Goal: Communication & Community: Answer question/provide support

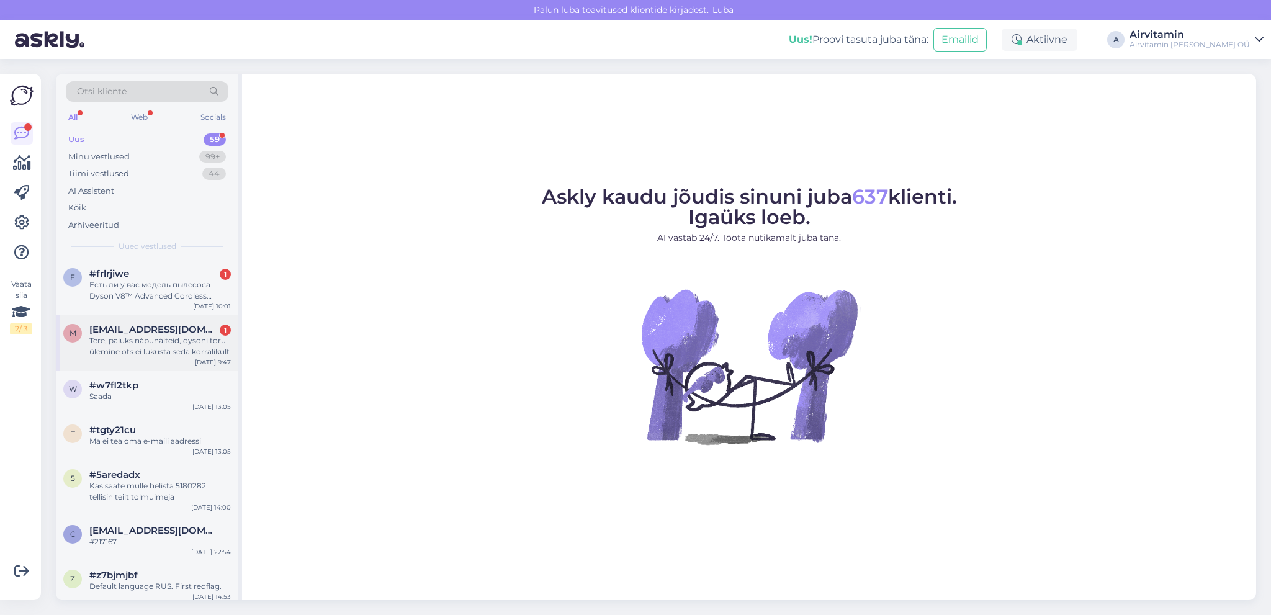
click at [177, 338] on div "Tere, paluks nàpunàiteid, dysoni toru ülemine ots ei lukusta seda korralikult" at bounding box center [159, 346] width 141 height 22
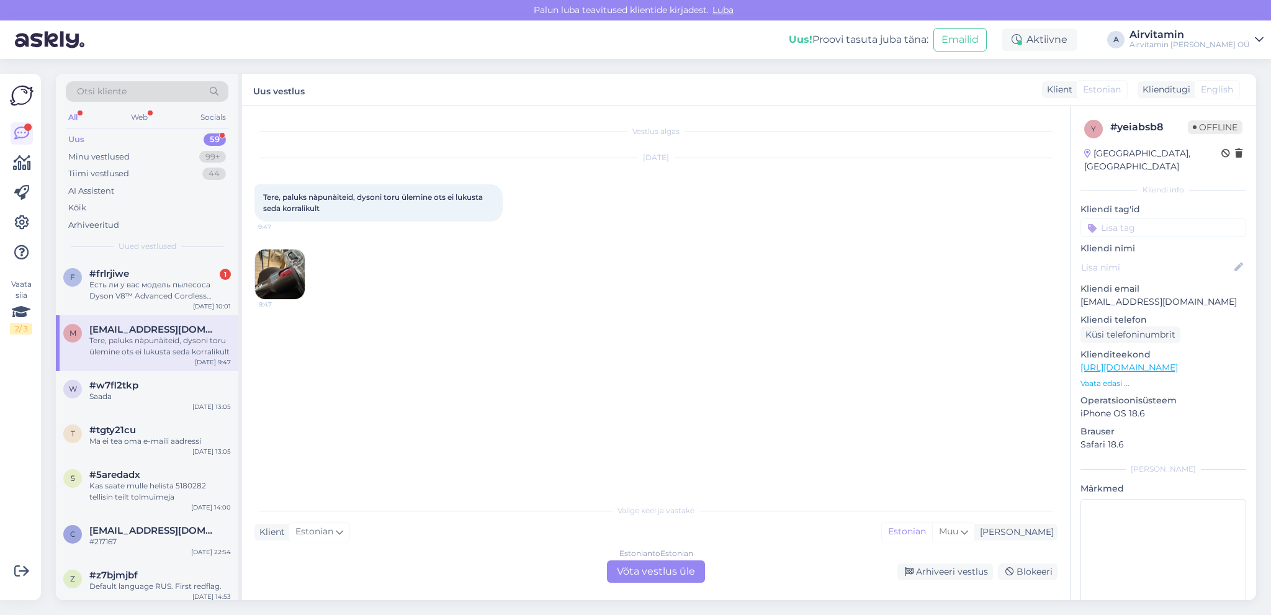
click at [289, 272] on img at bounding box center [280, 274] width 50 height 50
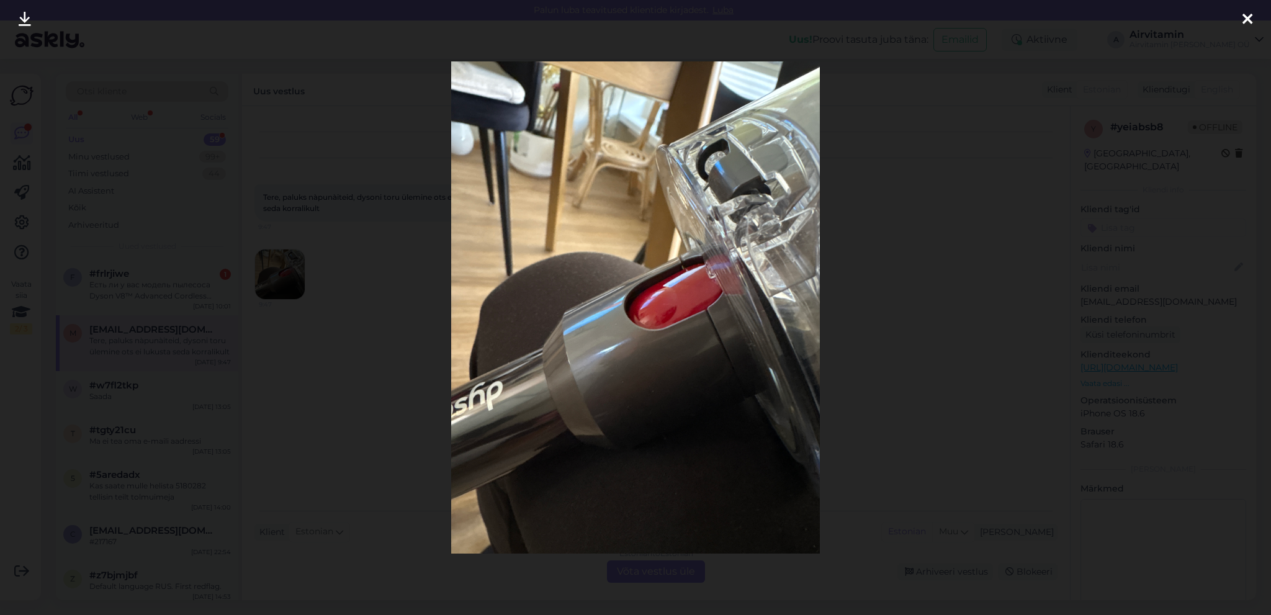
click at [1243, 16] on icon at bounding box center [1247, 20] width 10 height 16
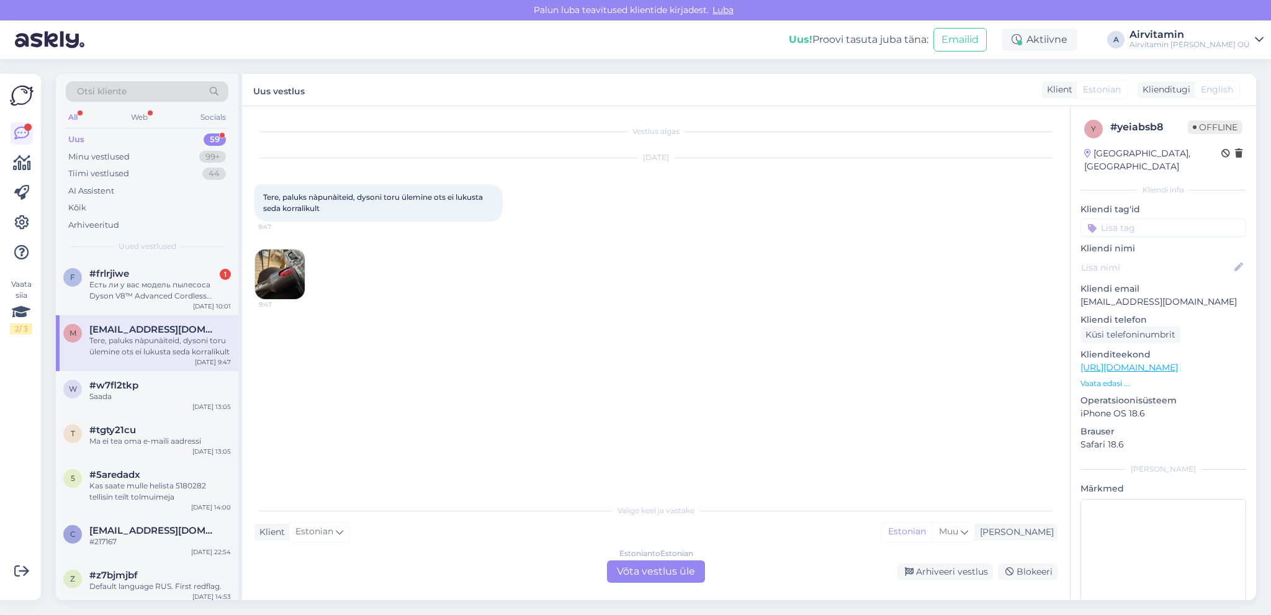
click at [640, 576] on div "Estonian to Estonian Võta vestlus üle" at bounding box center [656, 571] width 98 height 22
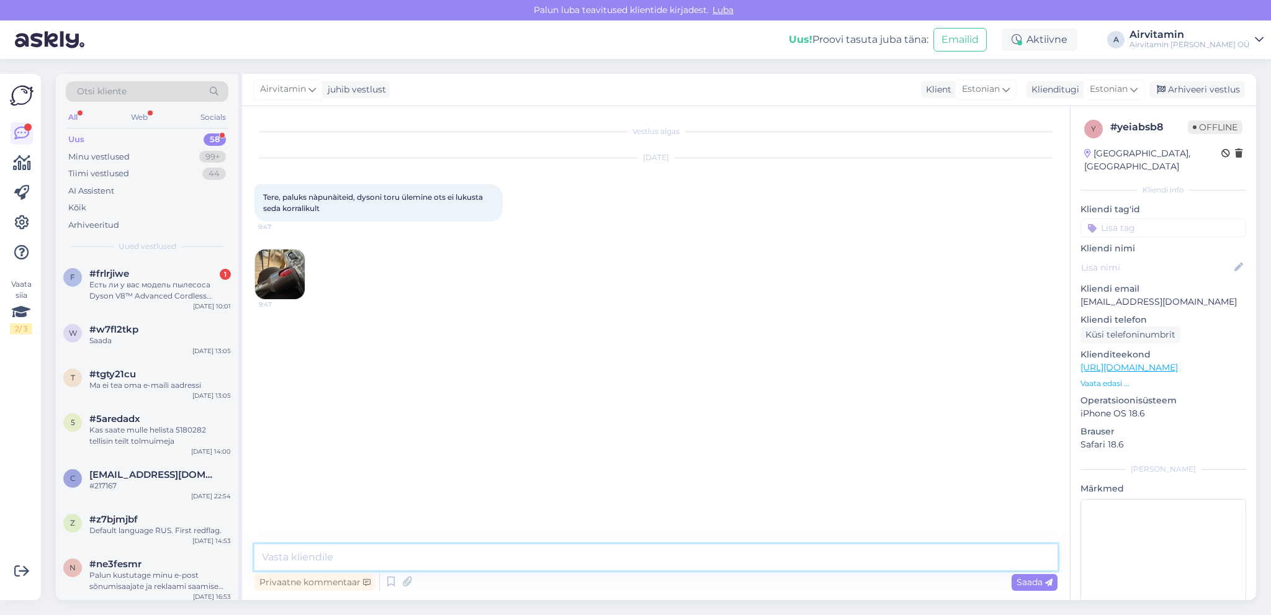
click at [276, 559] on textarea at bounding box center [655, 557] width 803 height 26
type textarea "T"
click at [138, 329] on div "#w7fl2tkp" at bounding box center [159, 329] width 141 height 11
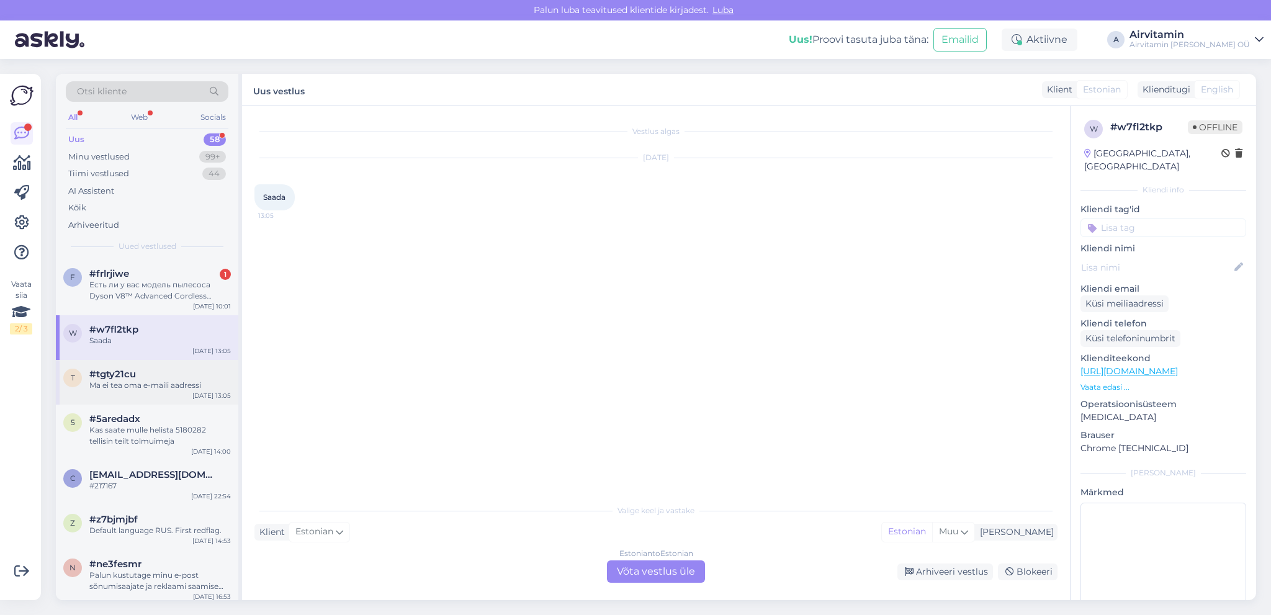
click at [140, 383] on div "Ma ei tea oma e-maili aadressi" at bounding box center [159, 385] width 141 height 11
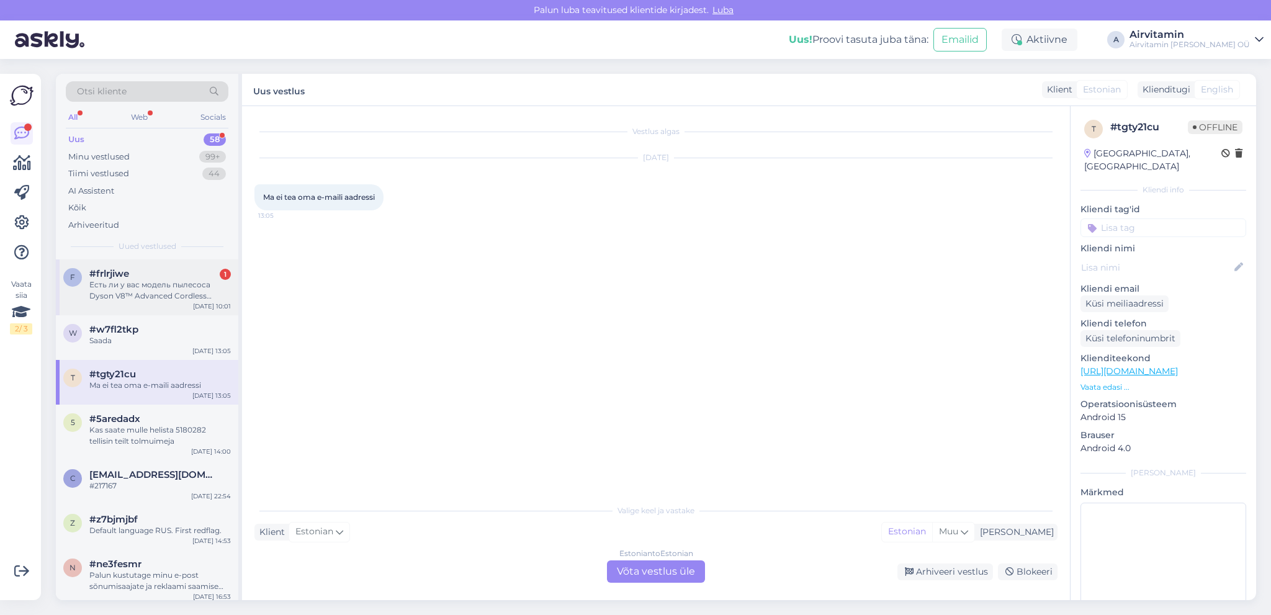
click at [145, 285] on div "Есть ли у вас модель пылесоса Dyson V8™ Advanced Cordless Vacuum Cleaner (Silve…" at bounding box center [159, 290] width 141 height 22
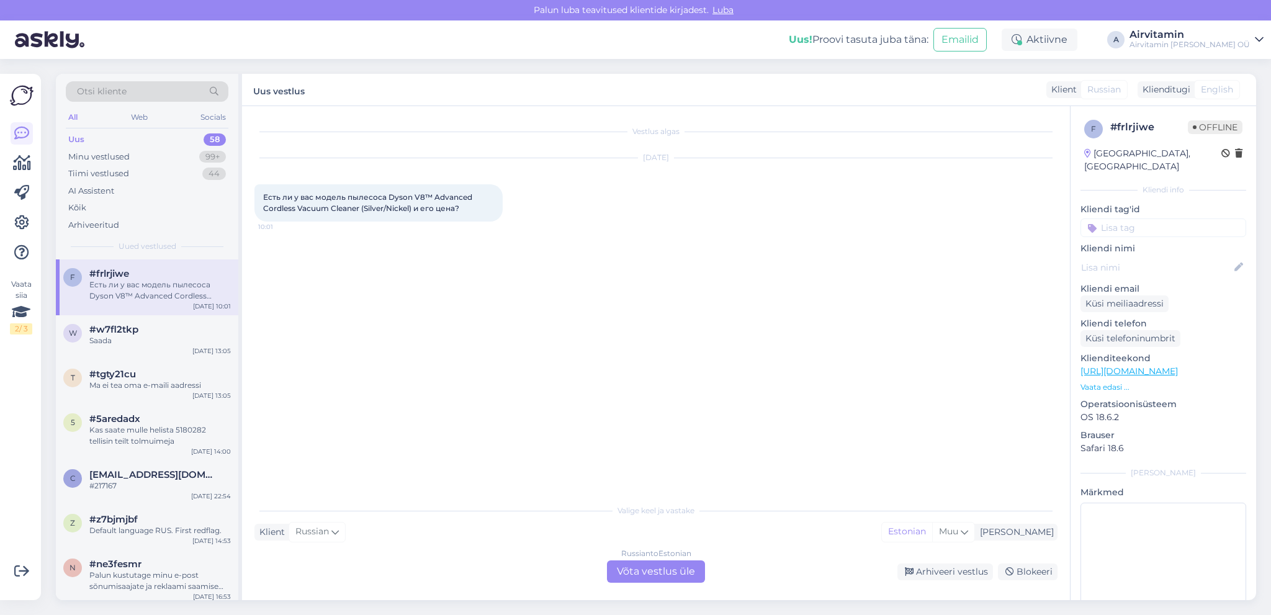
click at [628, 572] on div "Russian to Estonian Võta vestlus üle" at bounding box center [656, 571] width 98 height 22
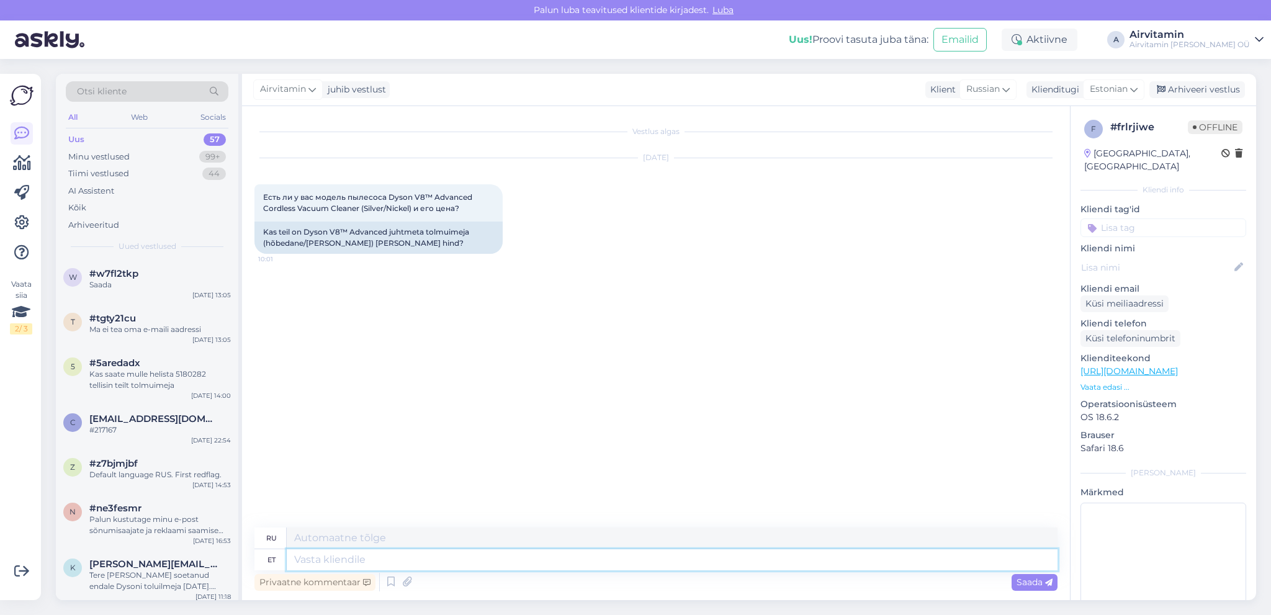
click at [306, 558] on textarea at bounding box center [672, 559] width 771 height 21
type textarea "Tere"
type textarea "Привет"
type textarea "Tere."
type textarea "Привет."
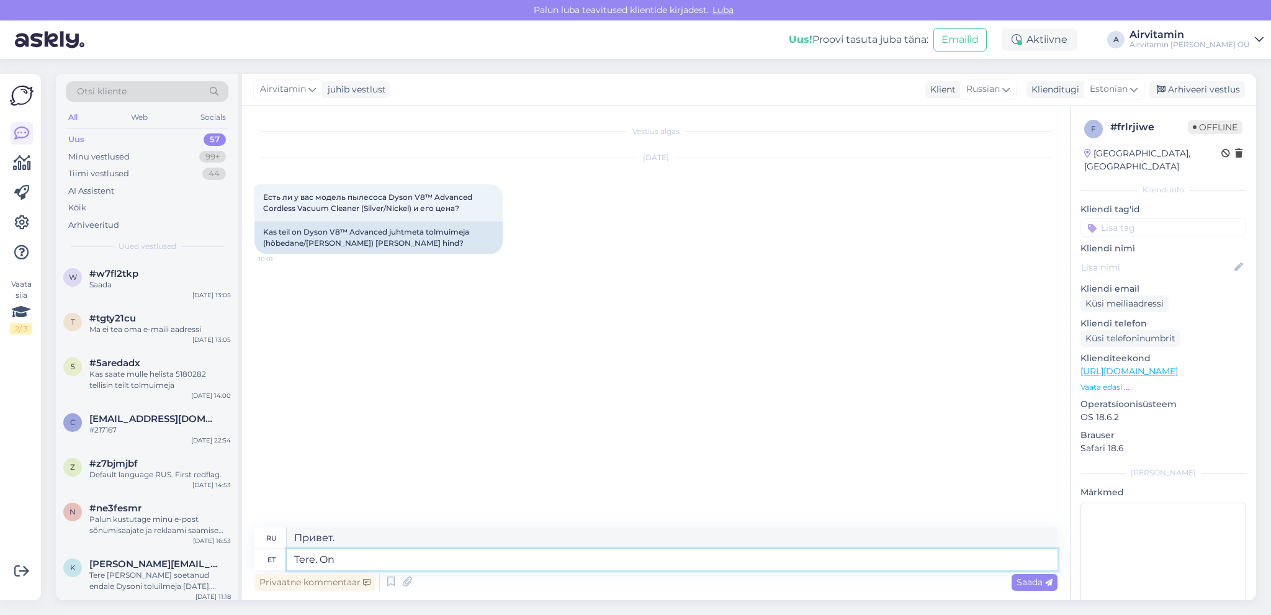
type textarea "Tere. On"
type textarea "Здравствуйте. Да."
type textarea "Tere."
type textarea "Привет."
type textarea "Tere. meil"
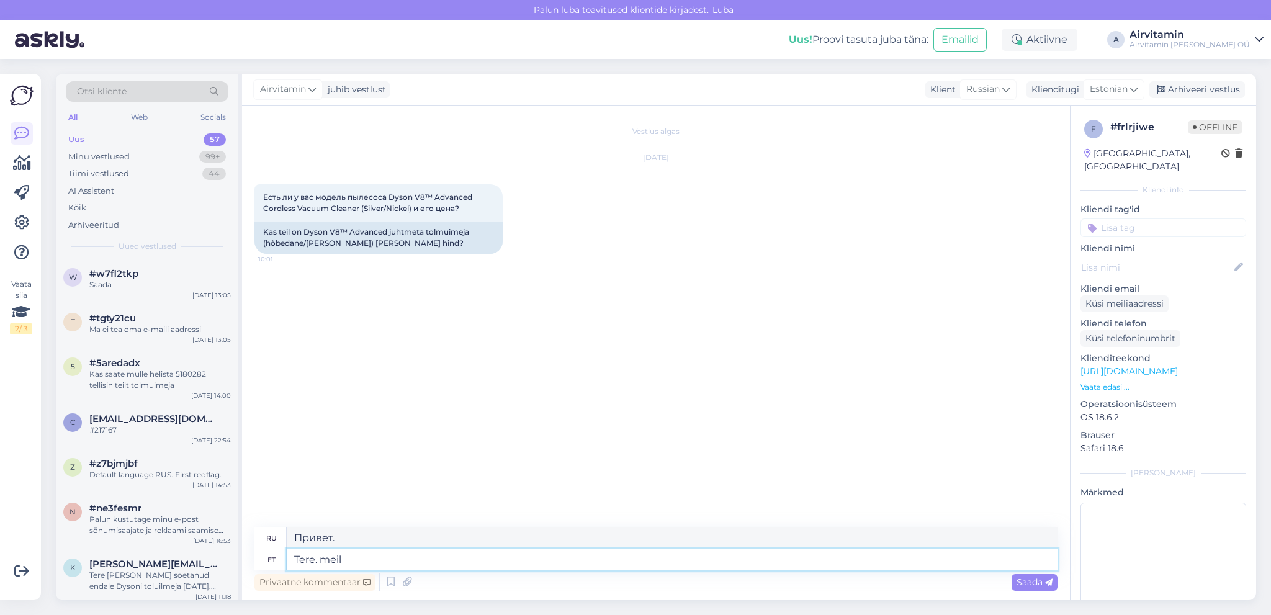
type textarea "Привет. Мы здесь."
type textarea "Tere."
type textarea "Привет."
type textarea "Tere. On"
type textarea "Здравствуйте. Да."
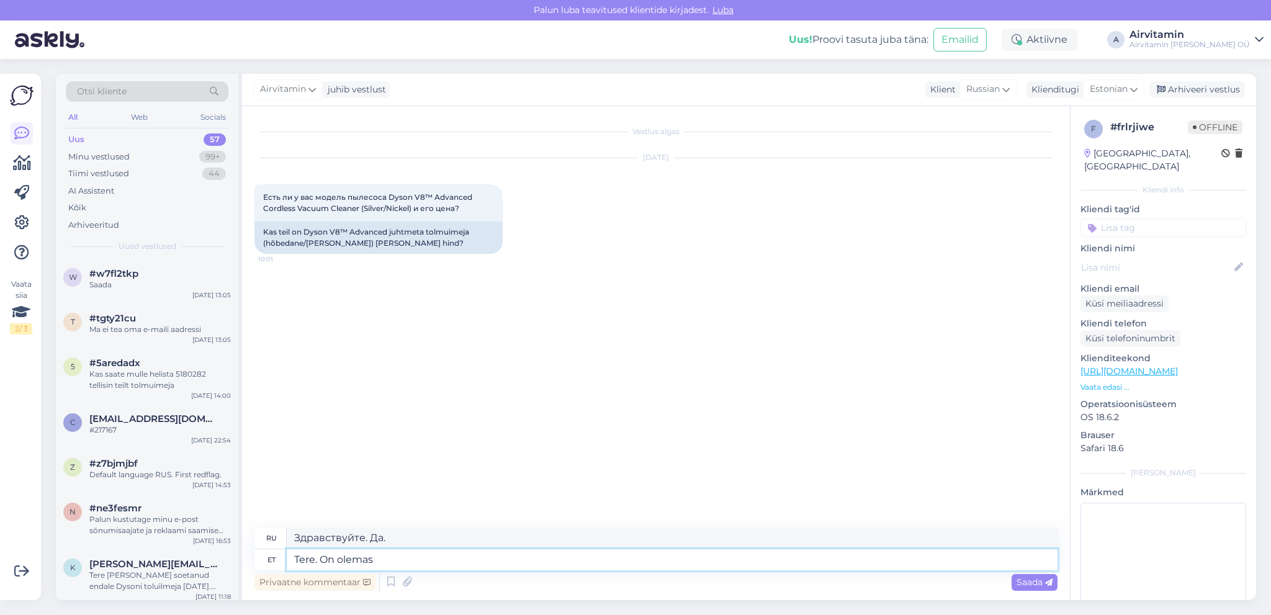
type textarea "Tere. On olemas"
type textarea "Привет. Есть."
type textarea "Tere. On olemas Dyson"
type textarea "Привет. Есть Dyson."
type textarea "Tere. On olemas Dyson V8"
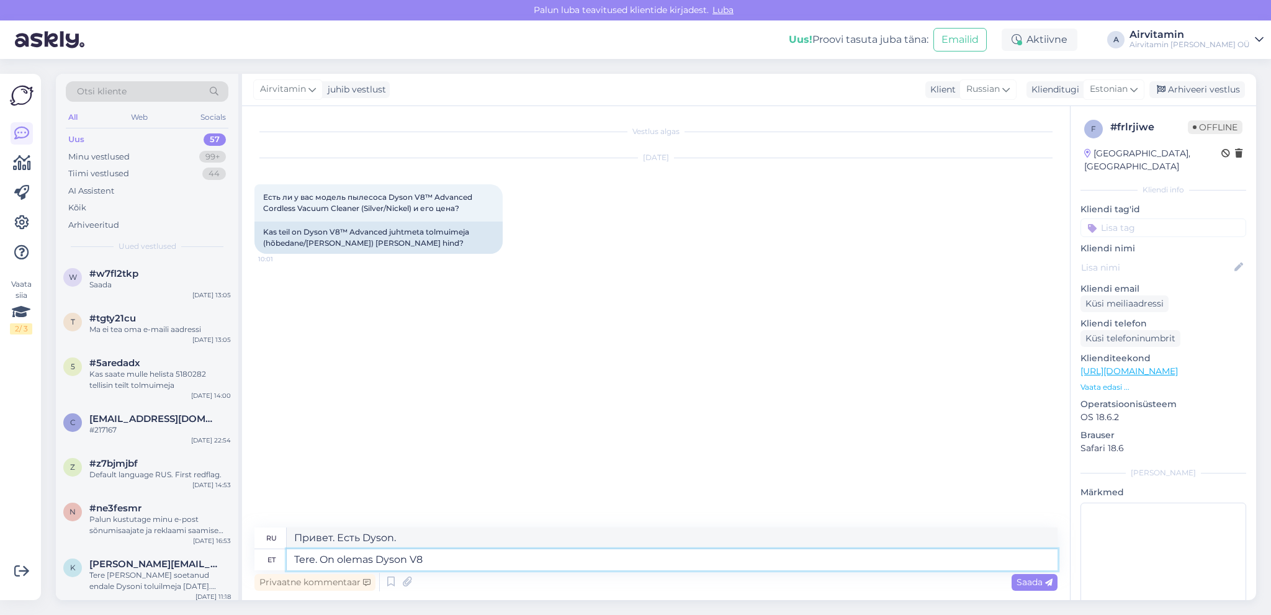
type textarea "Привет. Есть Dyson V."
type textarea "Tere. On olemas Dyson V8"
type textarea "Здравствуйте. Есть Dyson V8."
type textarea "Tere. On olemas Dyson V8 Advance"
type textarea "Здравствуйте. Есть Dyson V8 Advance."
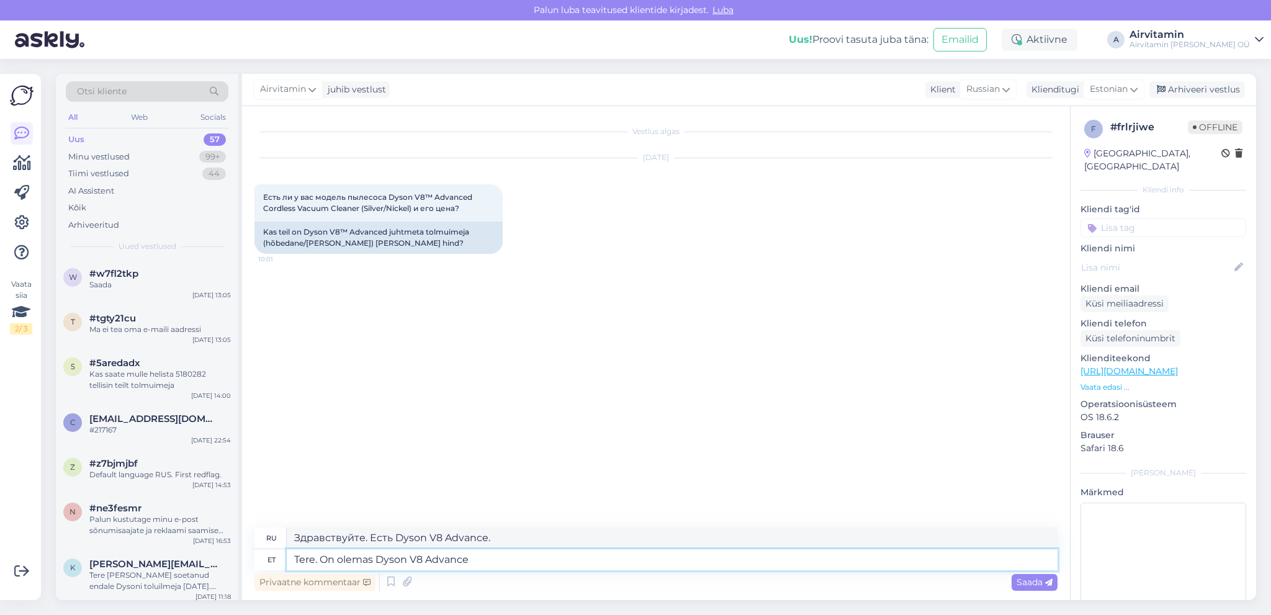
paste textarea "[URL][DOMAIN_NAME]"
type textarea "Tere. On olemas Dyson V8 Advance [URL][DOMAIN_NAME]"
type textarea "Здравствуйте. Есть Dyson V8 Advance [URL][DOMAIN_NAME]"
type textarea "Tere. On olemas Dyson V8 Advance [URL][DOMAIN_NAME]"
click at [1019, 579] on span "Saada" at bounding box center [1034, 581] width 36 height 11
